Goal: Book appointment/travel/reservation

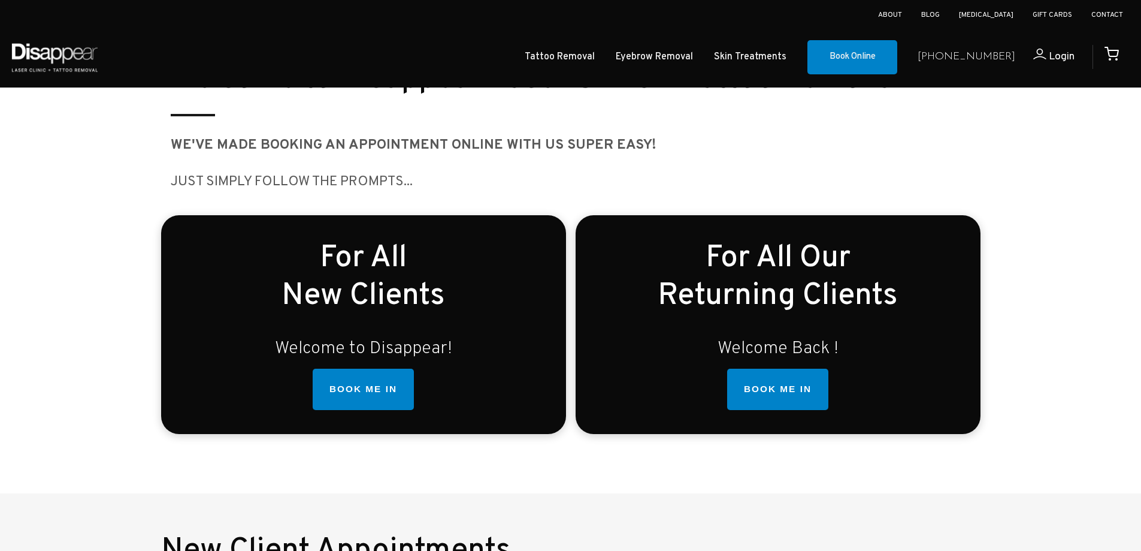
scroll to position [325, 0]
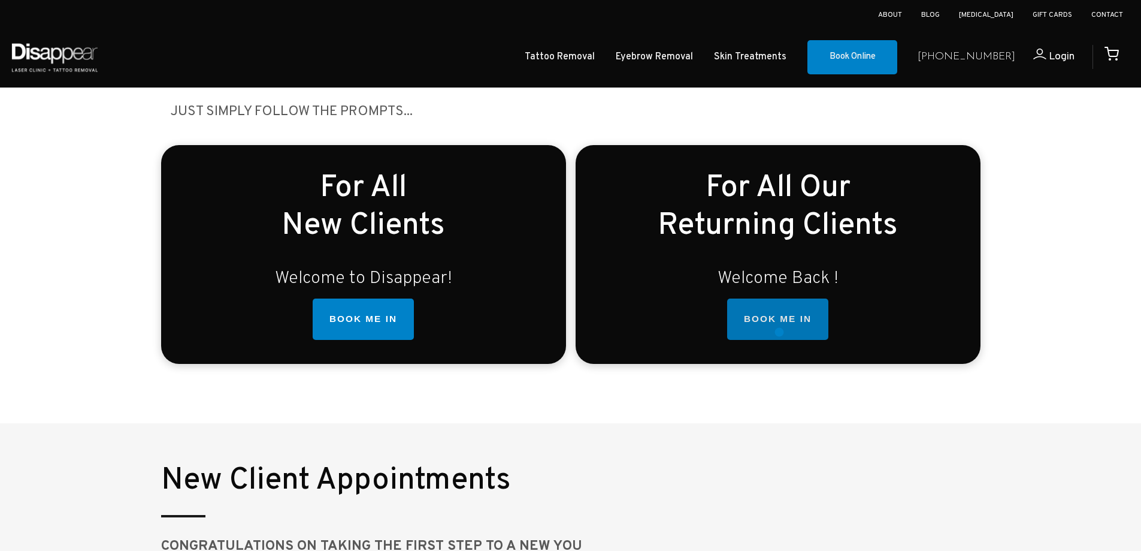
click at [780, 332] on link "BOOK ME IN" at bounding box center [777, 319] width 101 height 42
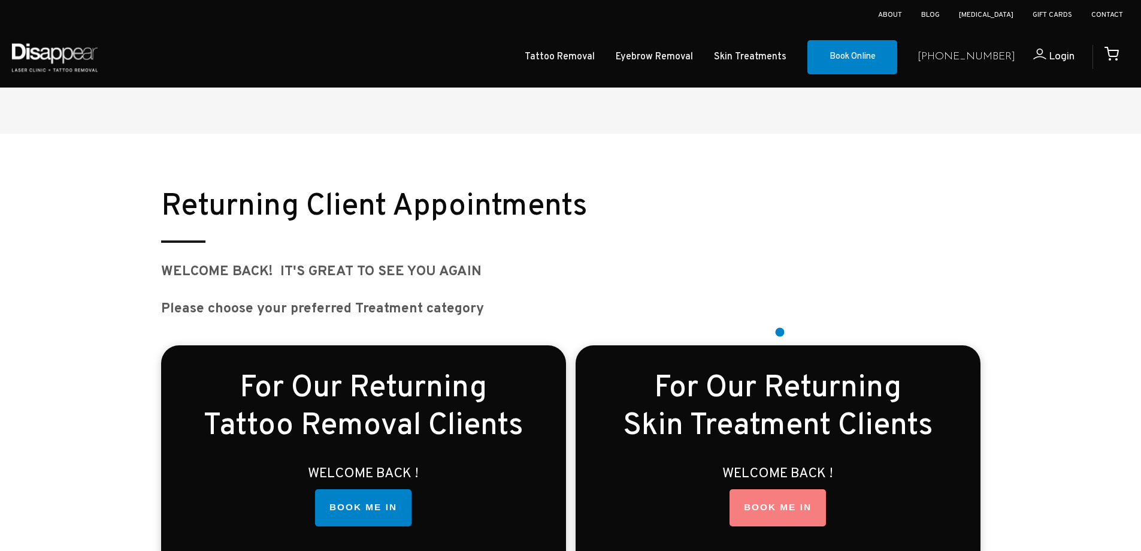
scroll to position [1535, 0]
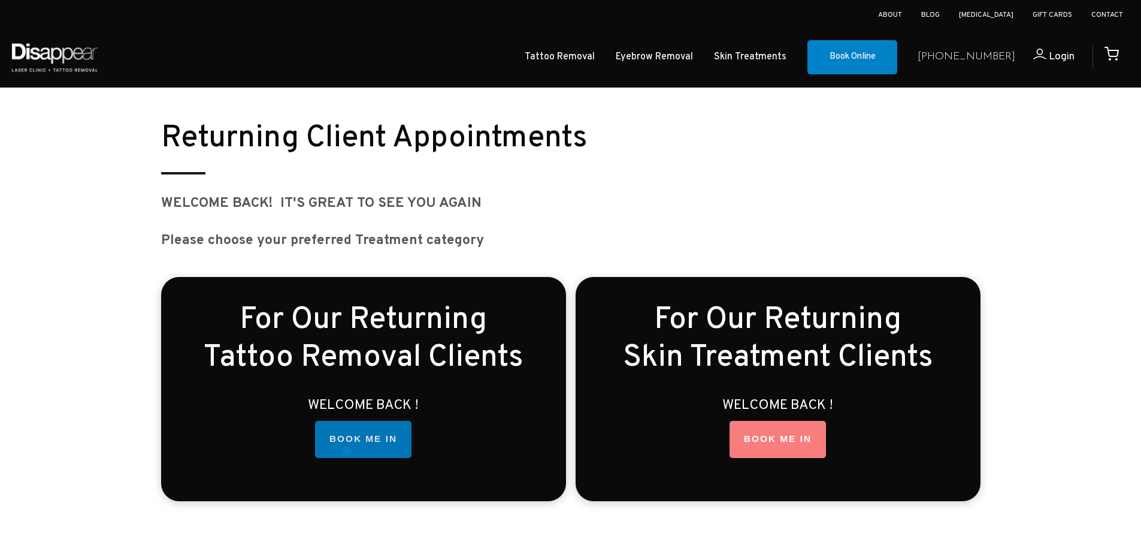
click at [348, 446] on link "BOOK ME IN" at bounding box center [363, 439] width 96 height 37
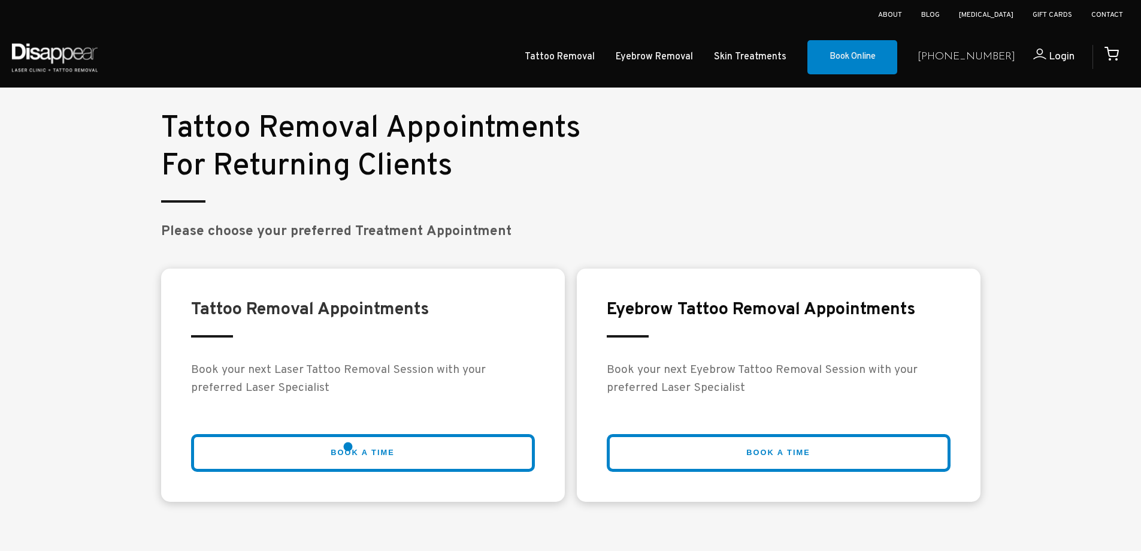
scroll to position [2031, 0]
click at [348, 446] on link "BOOK A TIME" at bounding box center [363, 452] width 344 height 38
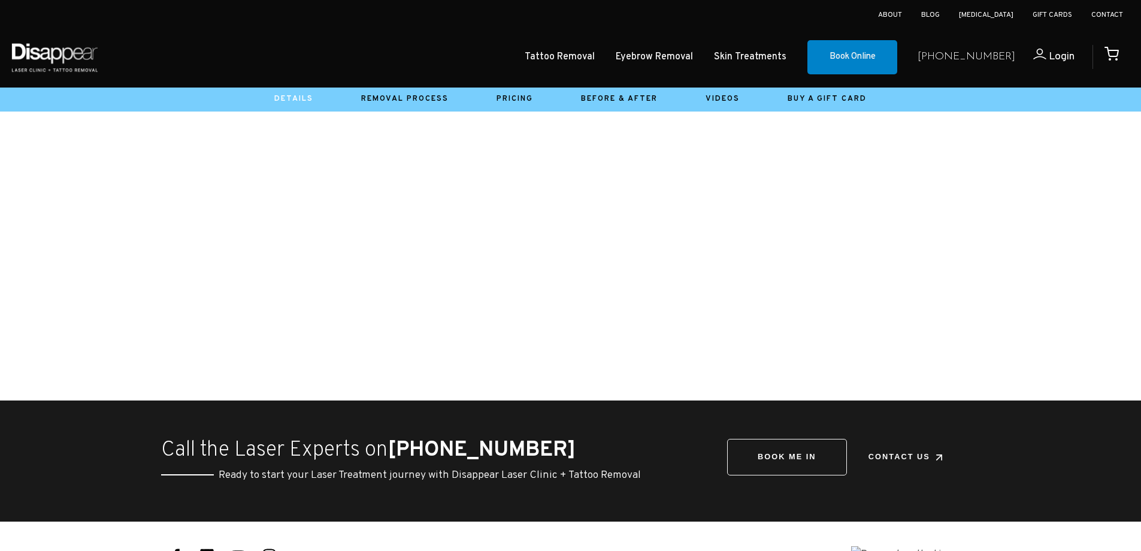
scroll to position [476, 0]
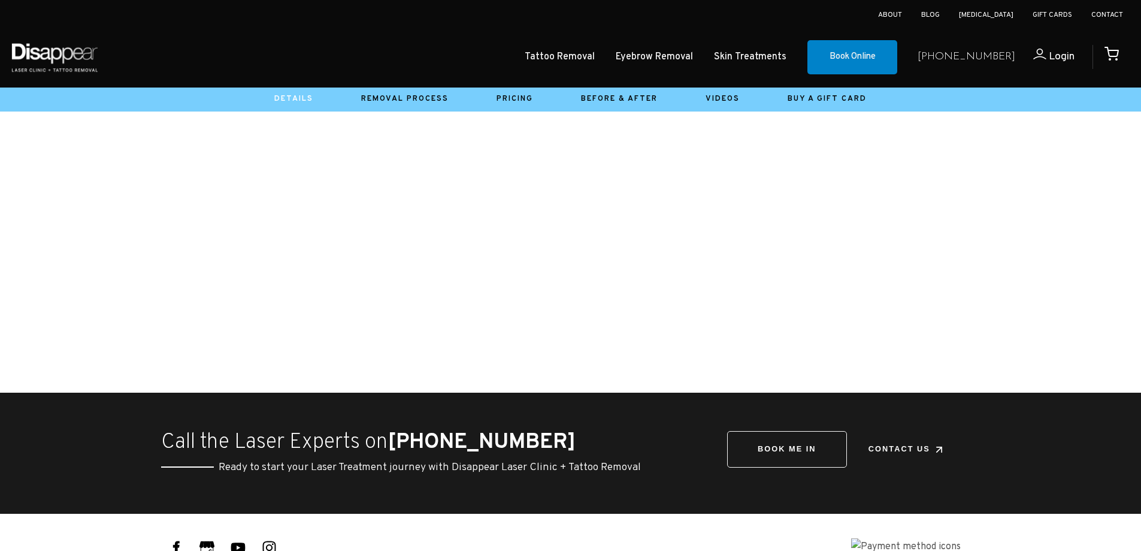
click at [788, 463] on div "BOOK ME IN BOOK ME IN Contact Us Contact Us" at bounding box center [846, 453] width 267 height 44
click at [775, 454] on link "BOOK ME IN" at bounding box center [787, 444] width 120 height 37
drag, startPoint x: 0, startPoint y: 0, endPoint x: 752, endPoint y: 451, distance: 877.3
click at [752, 451] on link "BOOK ME IN" at bounding box center [787, 444] width 120 height 37
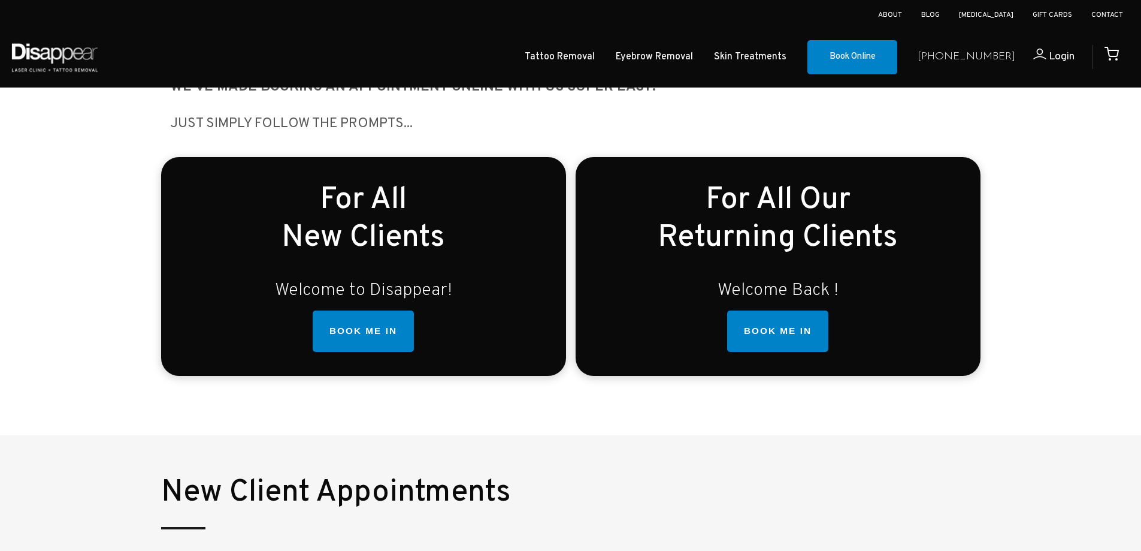
scroll to position [375, 0]
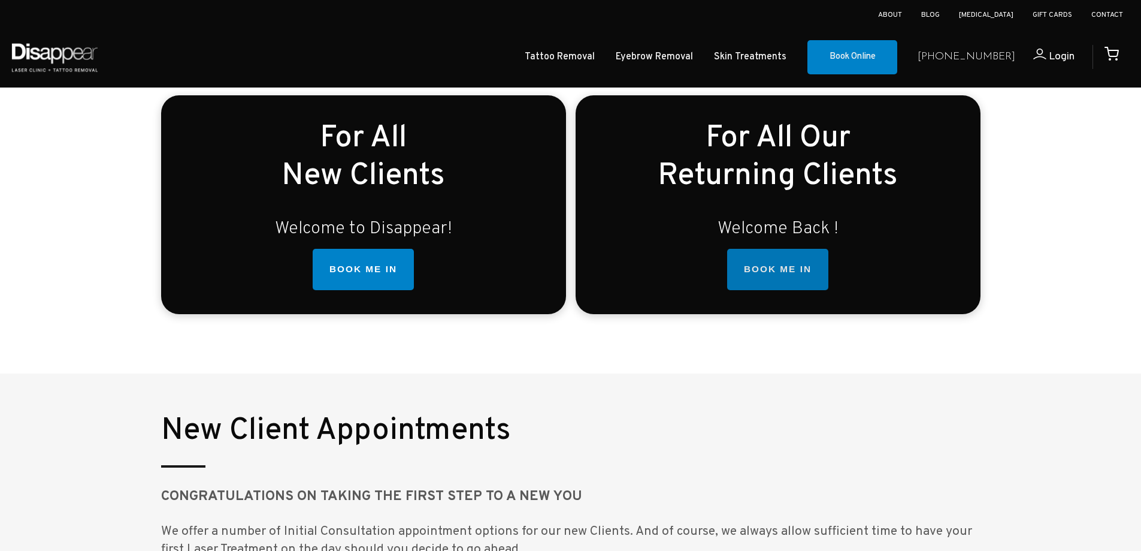
click at [789, 287] on link "BOOK ME IN" at bounding box center [777, 270] width 101 height 42
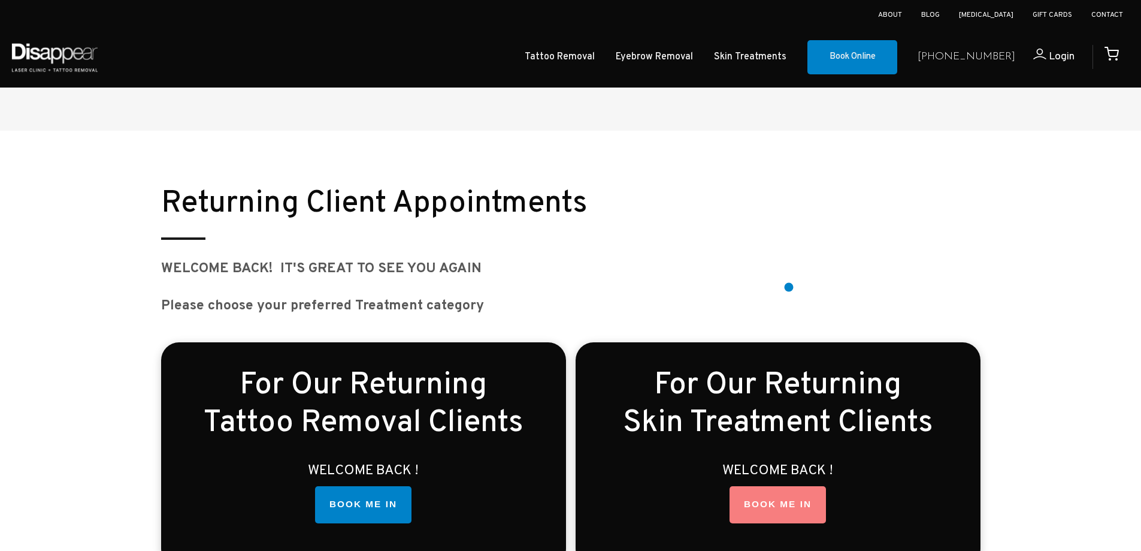
scroll to position [1535, 0]
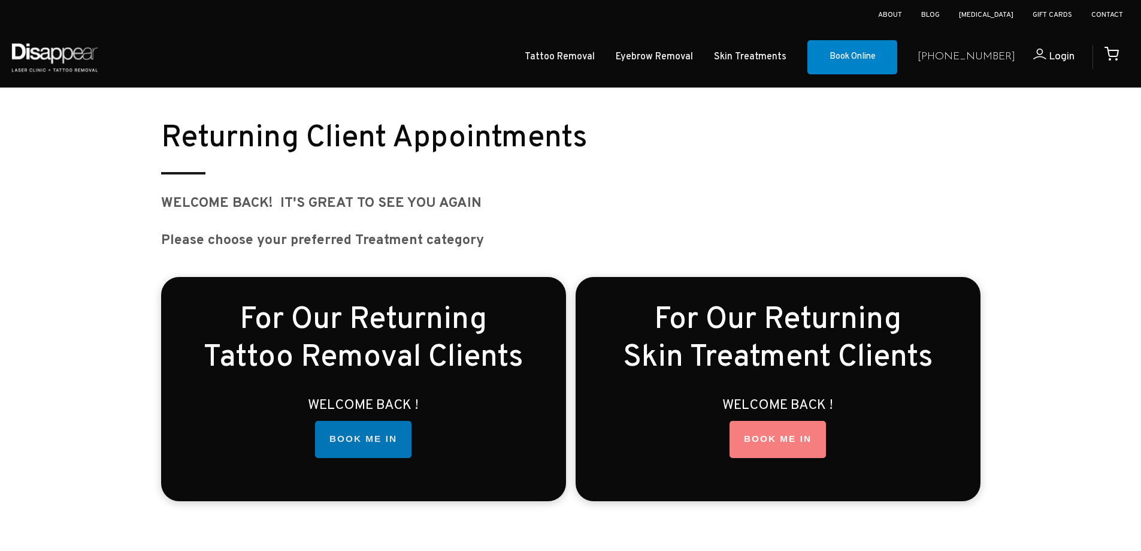
click at [399, 433] on link "BOOK ME IN" at bounding box center [363, 439] width 96 height 37
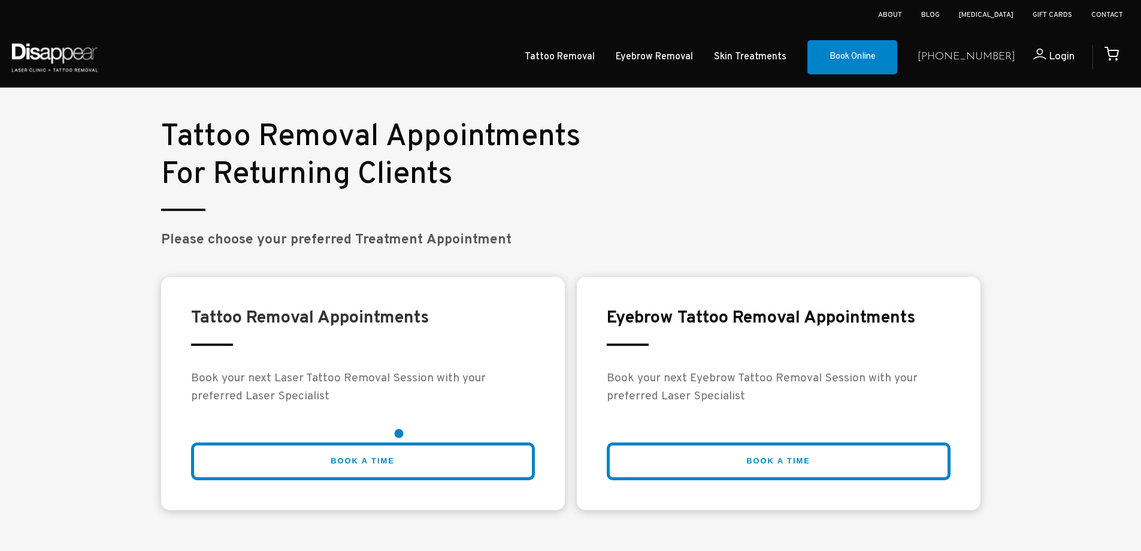
scroll to position [2031, 0]
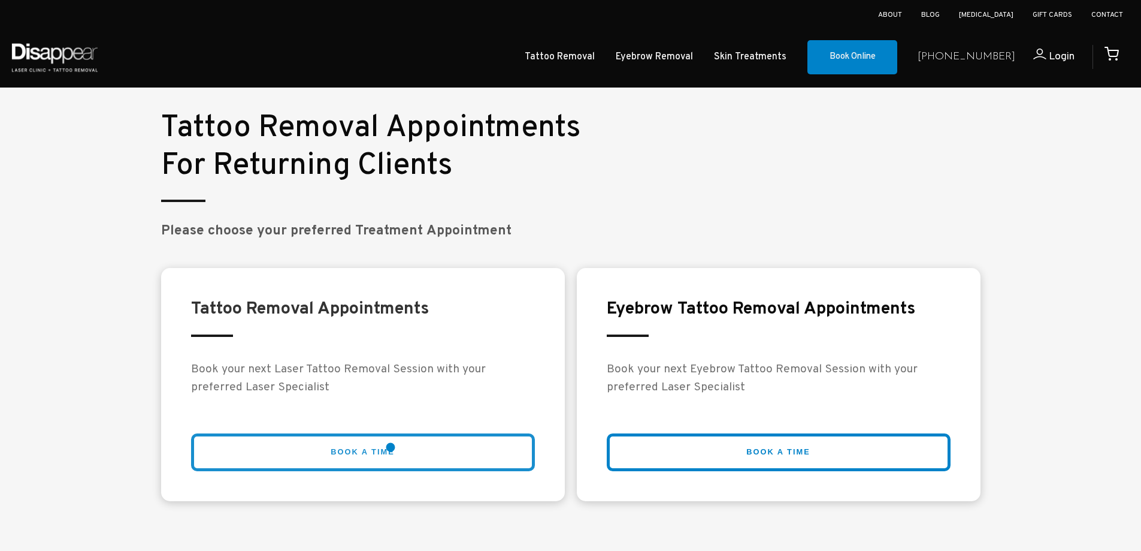
click at [391, 447] on link "BOOK A TIME" at bounding box center [363, 452] width 344 height 38
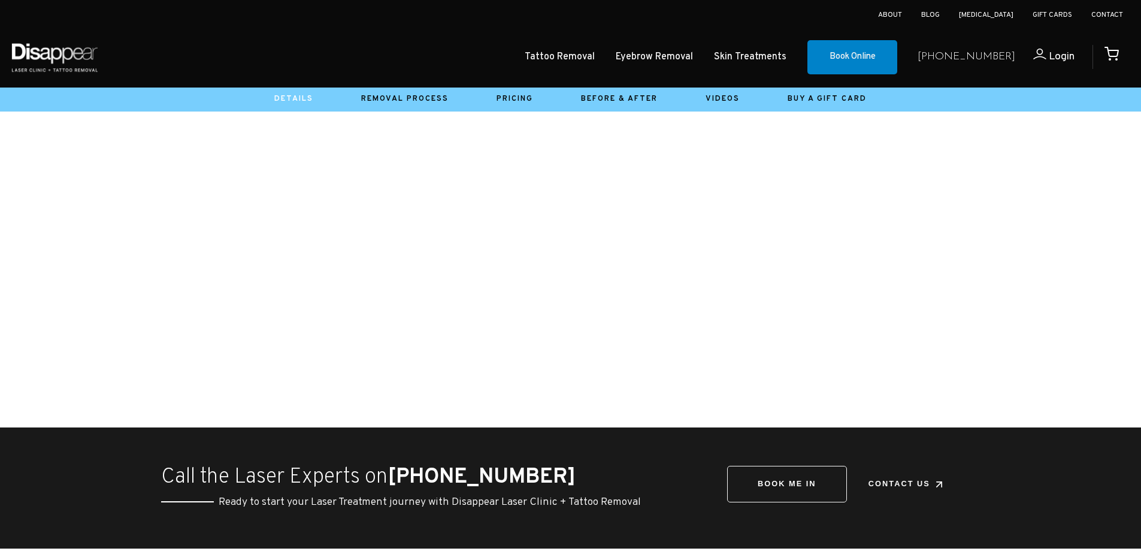
scroll to position [446, 0]
